Goal: Information Seeking & Learning: Find specific fact

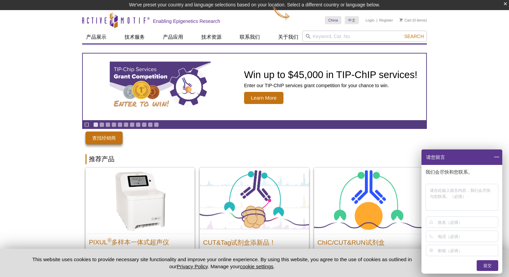
click at [319, 35] on input "search" at bounding box center [364, 36] width 125 height 11
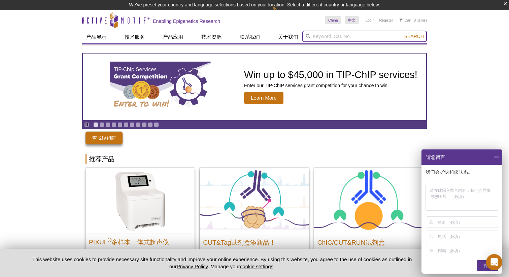
click at [316, 38] on input "search" at bounding box center [364, 36] width 125 height 11
type input "pa-tn5"
click at [402, 33] on button "Search" at bounding box center [414, 36] width 24 height 6
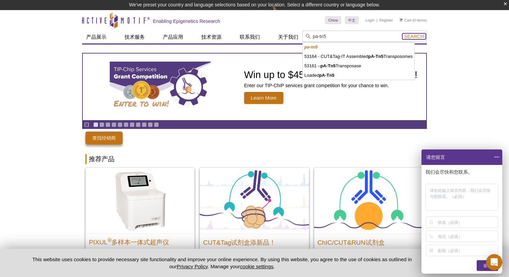
click at [424, 36] on button "Search" at bounding box center [414, 36] width 24 height 6
